Goal: Information Seeking & Learning: Learn about a topic

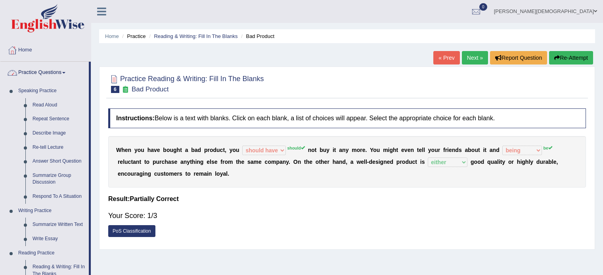
select select "should have"
select select "being"
select select "either"
click at [50, 103] on link "Read Aloud" at bounding box center [59, 105] width 60 height 14
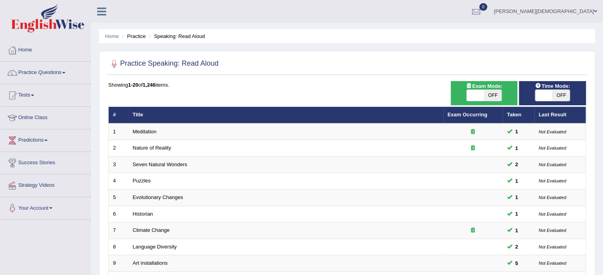
click at [65, 72] on span at bounding box center [63, 73] width 3 height 2
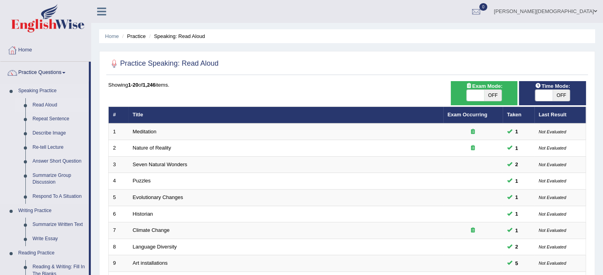
click at [53, 105] on link "Read Aloud" at bounding box center [59, 105] width 60 height 14
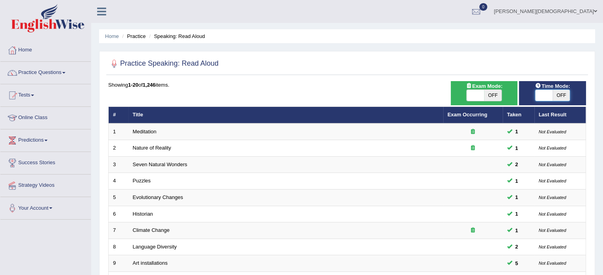
click at [539, 95] on span at bounding box center [543, 95] width 17 height 11
checkbox input "true"
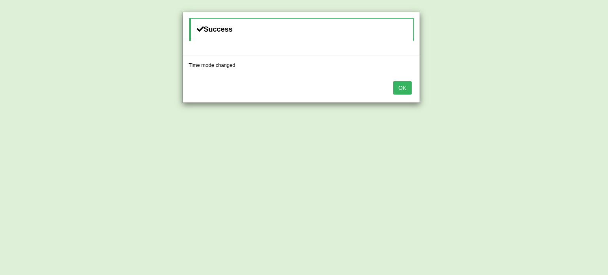
click at [403, 85] on button "OK" at bounding box center [402, 87] width 18 height 13
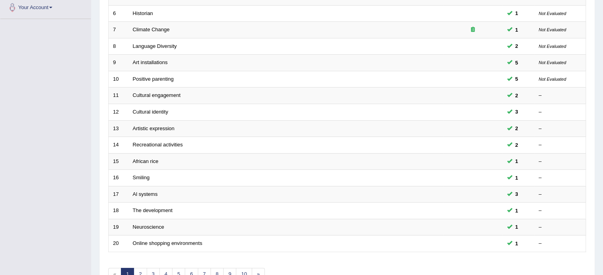
scroll to position [201, 0]
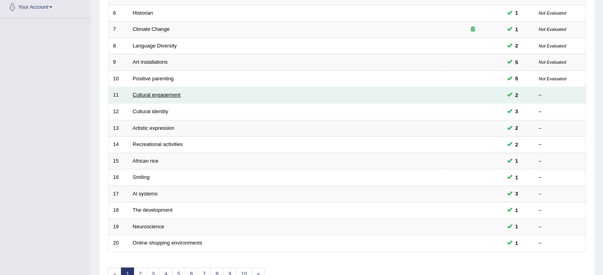
click at [172, 95] on link "Cultural engagement" at bounding box center [157, 95] width 48 height 6
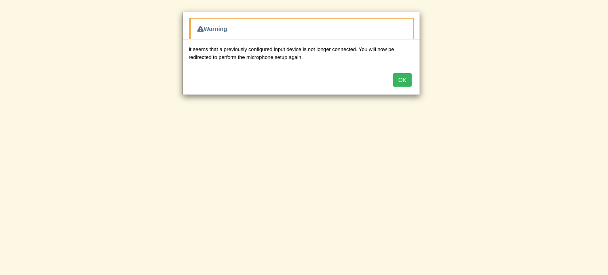
click at [406, 81] on button "OK" at bounding box center [402, 79] width 18 height 13
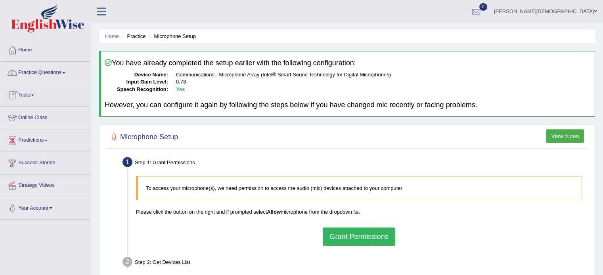
click at [362, 235] on button "Grant Permissions" at bounding box center [358, 237] width 72 height 18
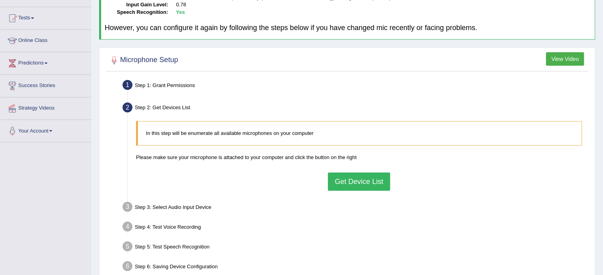
scroll to position [86, 0]
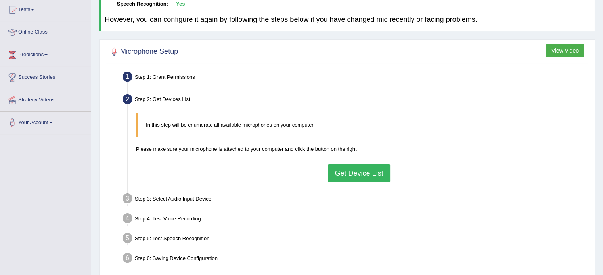
click at [364, 173] on button "Get Device List" at bounding box center [359, 173] width 62 height 18
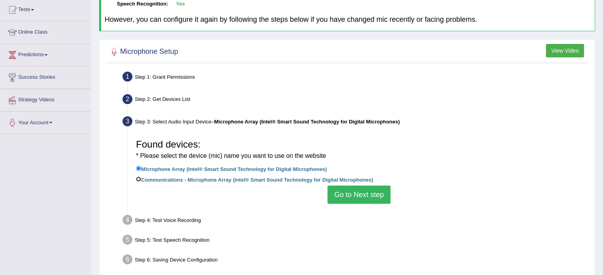
click at [138, 177] on input "Communications - Microphone Array (Intel® Smart Sound Technology for Digital Mi…" at bounding box center [138, 179] width 5 height 5
radio input "true"
click at [366, 198] on button "Go to Next step" at bounding box center [358, 195] width 63 height 18
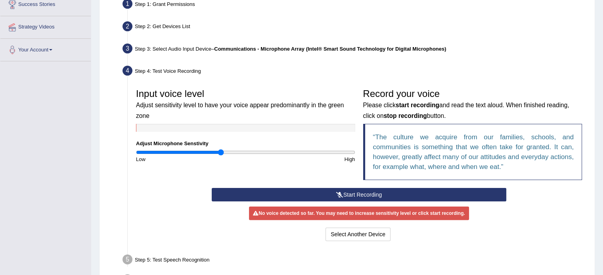
scroll to position [158, 0]
click at [366, 191] on button "Start Recording" at bounding box center [359, 194] width 294 height 13
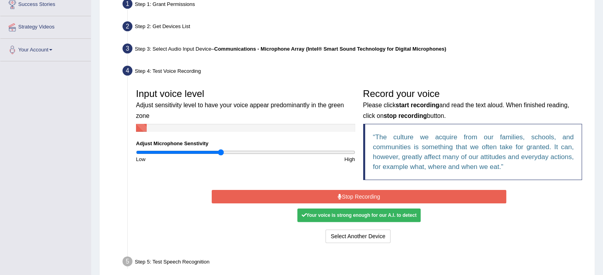
click at [366, 191] on button "Stop Recording" at bounding box center [359, 196] width 294 height 13
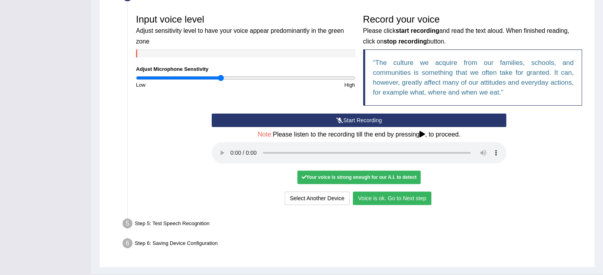
scroll to position [250, 0]
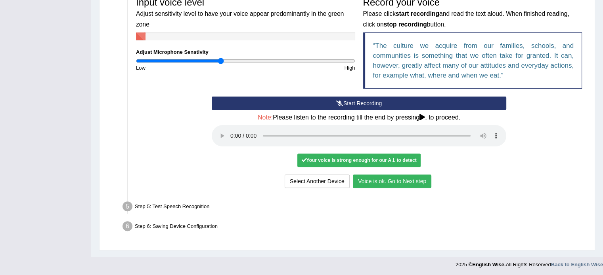
click at [382, 182] on button "Voice is ok. Go to Next step" at bounding box center [392, 181] width 78 height 13
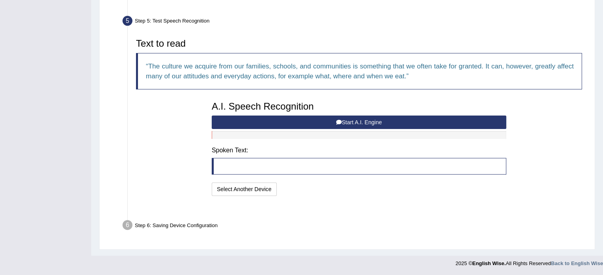
scroll to position [219, 0]
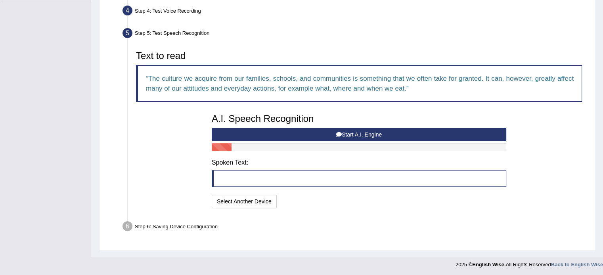
click at [371, 132] on button "Start A.I. Engine" at bounding box center [359, 134] width 294 height 13
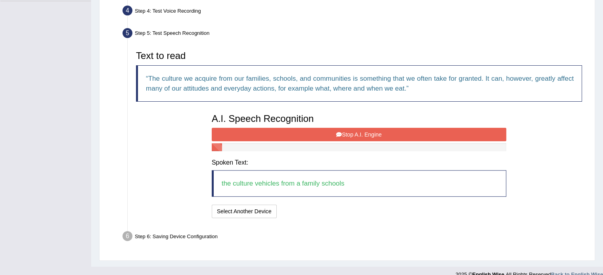
click at [371, 132] on button "Stop A.I. Engine" at bounding box center [359, 134] width 294 height 13
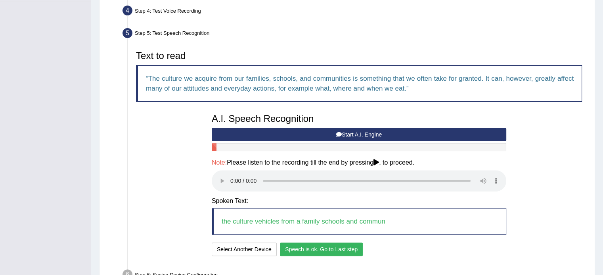
click at [316, 249] on button "Speech is ok. Go to Last step" at bounding box center [321, 249] width 83 height 13
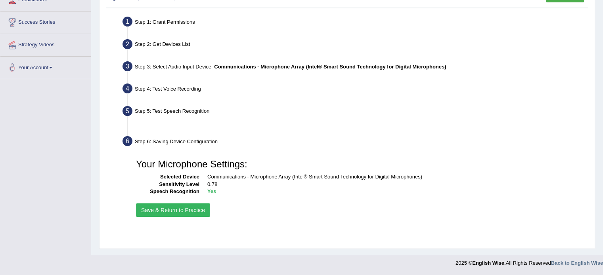
scroll to position [141, 0]
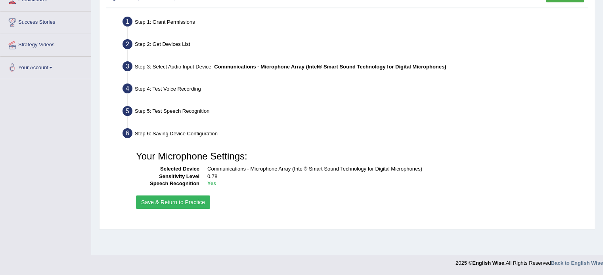
click at [179, 199] on button "Save & Return to Practice" at bounding box center [173, 202] width 74 height 13
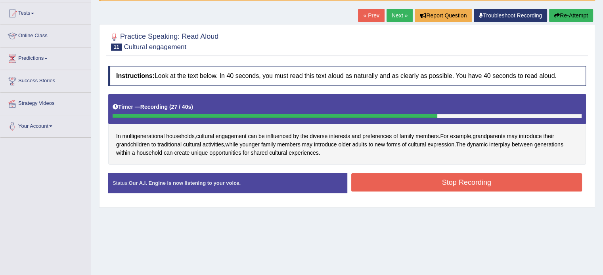
click at [472, 177] on button "Stop Recording" at bounding box center [466, 183] width 231 height 18
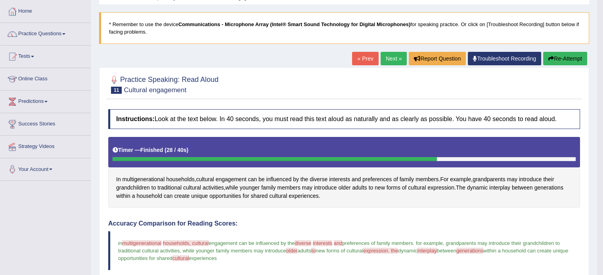
scroll to position [38, 0]
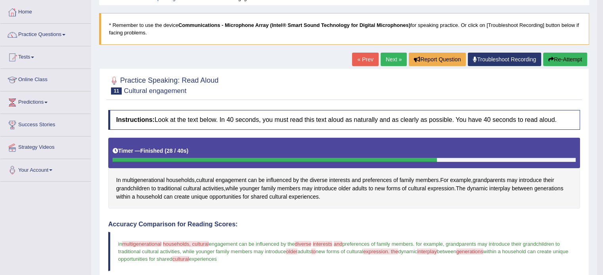
click at [393, 60] on link "Next »" at bounding box center [393, 59] width 26 height 13
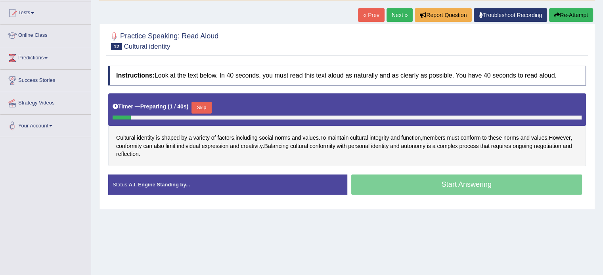
scroll to position [82, 0]
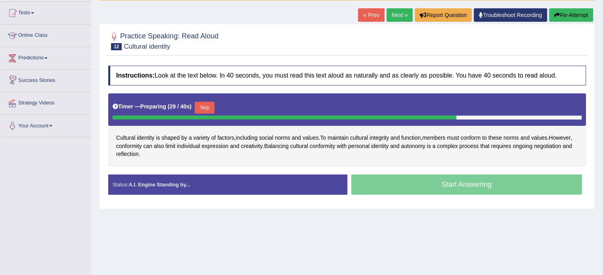
click at [209, 104] on button "Skip" at bounding box center [205, 108] width 20 height 12
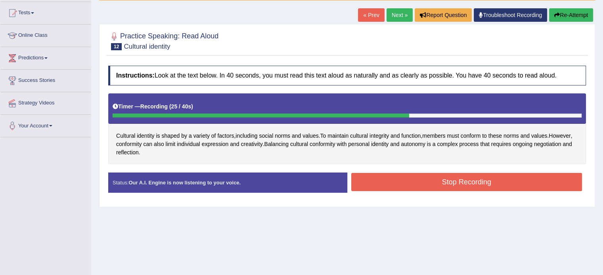
click at [437, 186] on button "Stop Recording" at bounding box center [466, 182] width 231 height 18
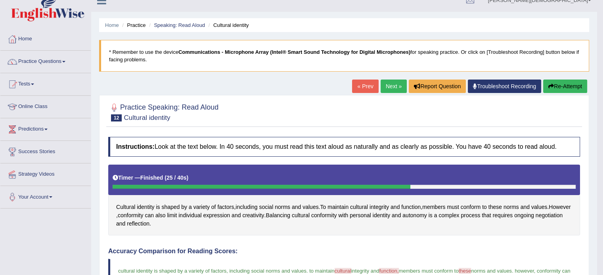
scroll to position [11, 0]
click at [389, 88] on link "Next »" at bounding box center [393, 86] width 26 height 13
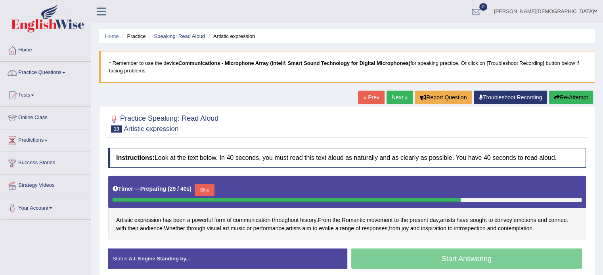
click at [210, 191] on button "Skip" at bounding box center [205, 190] width 20 height 12
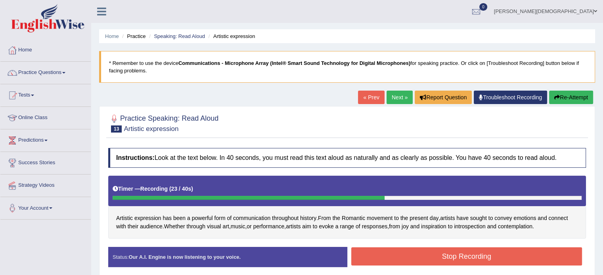
click at [474, 259] on button "Stop Recording" at bounding box center [466, 257] width 231 height 18
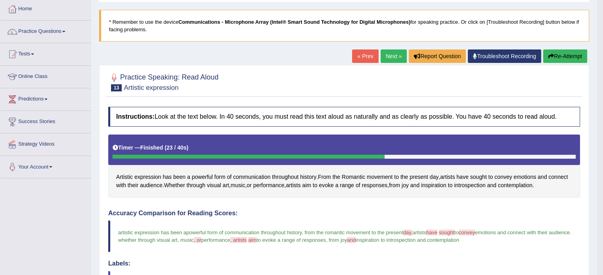
scroll to position [41, 0]
click at [389, 54] on link "Next »" at bounding box center [393, 56] width 26 height 13
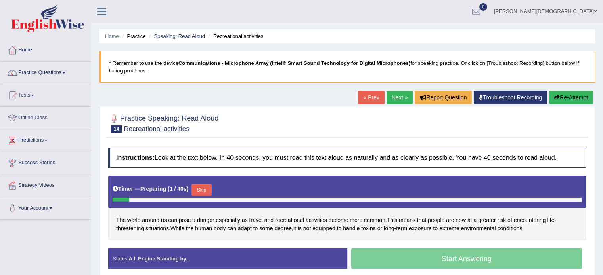
scroll to position [46, 0]
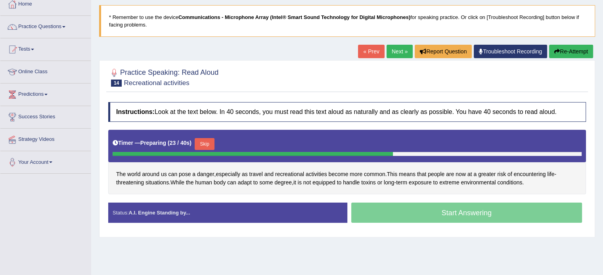
click at [210, 143] on button "Skip" at bounding box center [205, 144] width 20 height 12
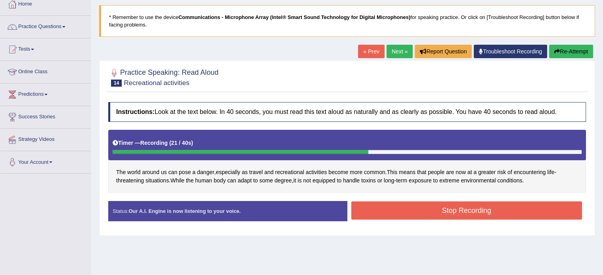
click at [456, 209] on button "Stop Recording" at bounding box center [466, 211] width 231 height 18
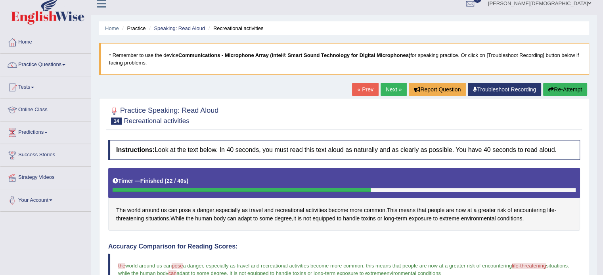
scroll to position [8, 0]
click at [390, 86] on link "Next »" at bounding box center [393, 89] width 26 height 13
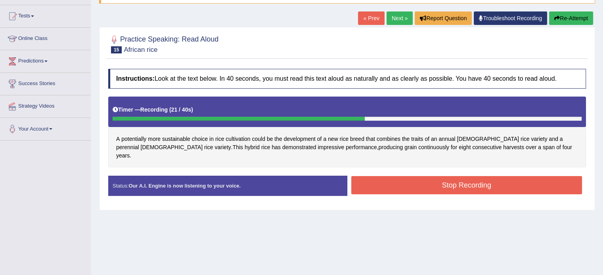
click at [450, 179] on button "Stop Recording" at bounding box center [466, 185] width 231 height 18
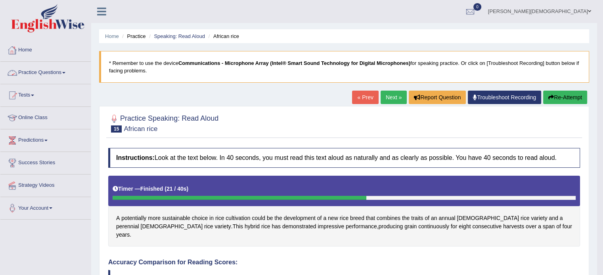
click at [65, 74] on link "Practice Questions" at bounding box center [45, 72] width 90 height 20
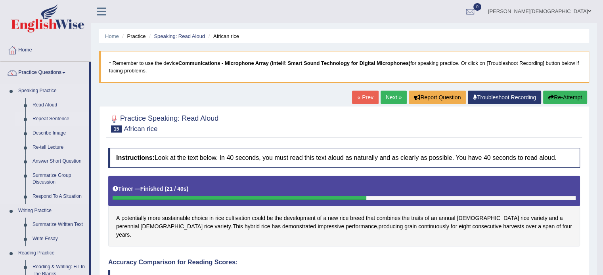
click at [58, 118] on link "Repeat Sentence" at bounding box center [59, 119] width 60 height 14
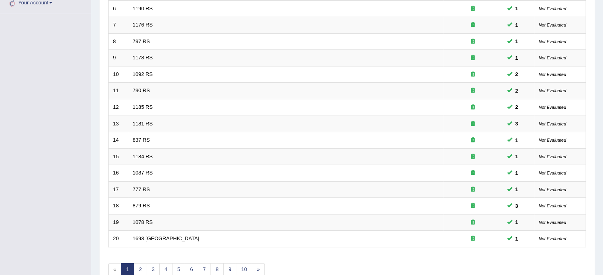
scroll to position [247, 0]
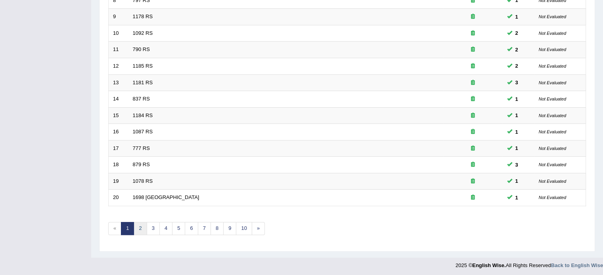
click at [141, 226] on link "2" at bounding box center [140, 228] width 13 height 13
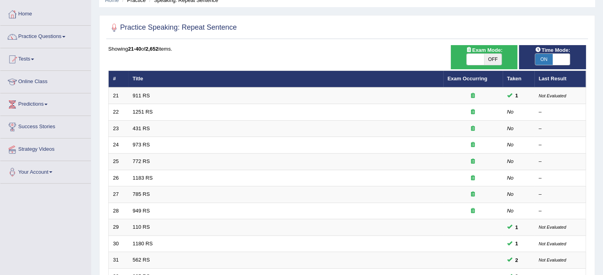
scroll to position [35, 0]
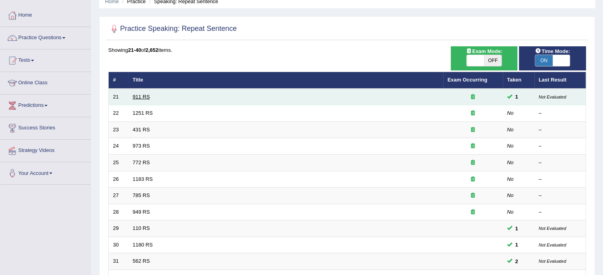
click at [144, 95] on link "911 RS" at bounding box center [141, 97] width 17 height 6
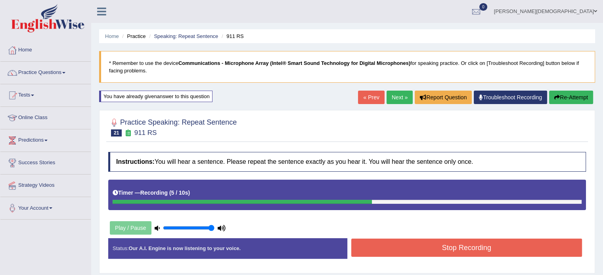
click at [424, 254] on button "Stop Recording" at bounding box center [466, 248] width 231 height 18
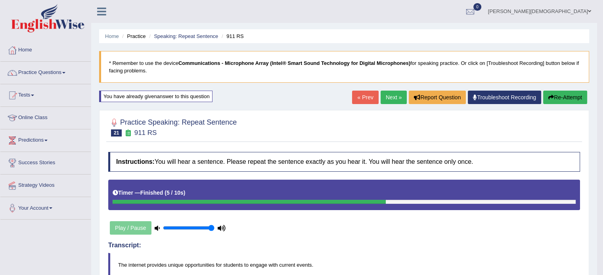
click at [562, 96] on button "Re-Attempt" at bounding box center [565, 97] width 44 height 13
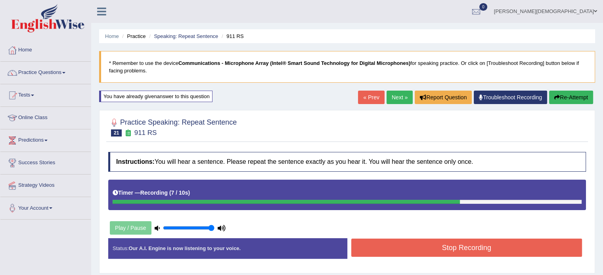
click at [497, 244] on button "Stop Recording" at bounding box center [466, 248] width 231 height 18
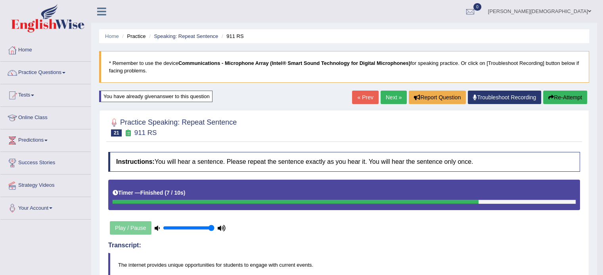
click at [387, 97] on link "Next »" at bounding box center [393, 97] width 26 height 13
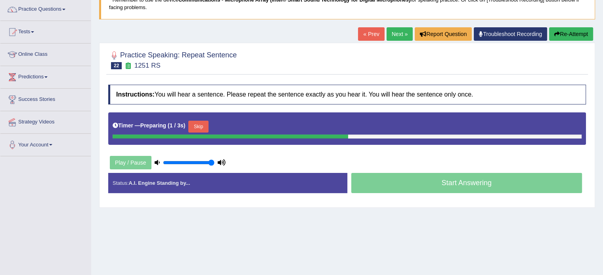
scroll to position [66, 0]
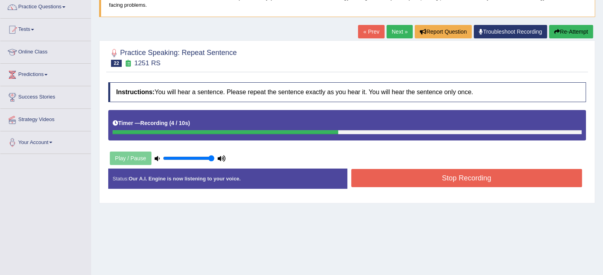
click at [483, 180] on button "Stop Recording" at bounding box center [466, 178] width 231 height 18
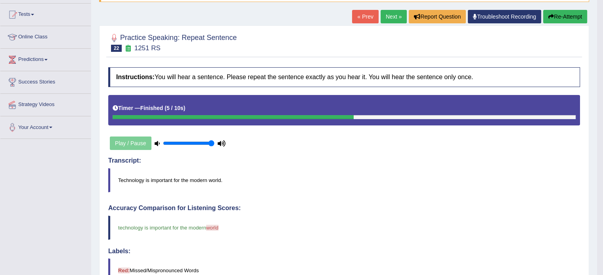
scroll to position [0, 0]
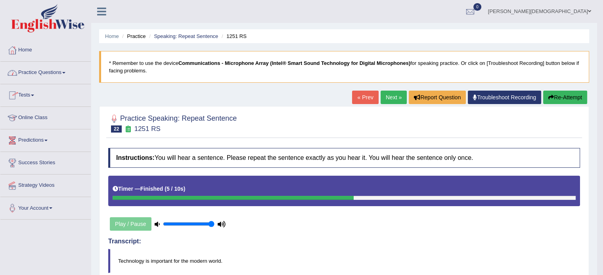
click at [65, 72] on span at bounding box center [63, 73] width 3 height 2
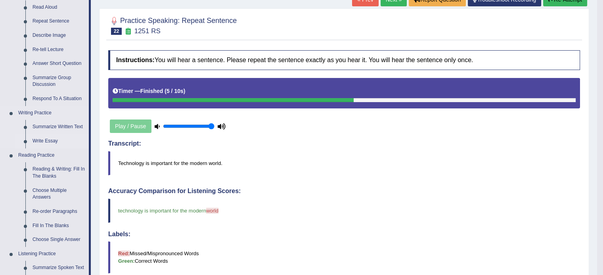
scroll to position [98, 0]
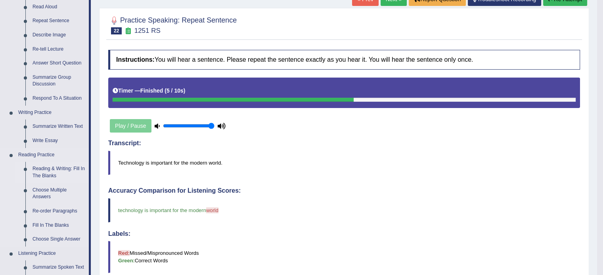
click at [62, 170] on link "Reading & Writing: Fill In The Blanks" at bounding box center [59, 172] width 60 height 21
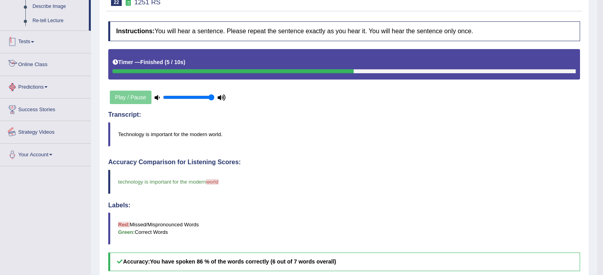
scroll to position [190, 0]
